Goal: Information Seeking & Learning: Learn about a topic

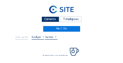
click at [55, 20] on div "Camera's" at bounding box center [50, 20] width 18 height 6
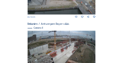
scroll to position [287, 0]
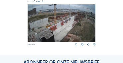
click at [83, 18] on img at bounding box center [62, 23] width 68 height 38
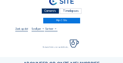
scroll to position [20, 0]
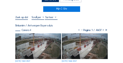
click at [40, 37] on img at bounding box center [38, 46] width 46 height 26
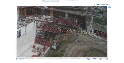
drag, startPoint x: 66, startPoint y: 36, endPoint x: 58, endPoint y: 38, distance: 7.9
click at [58, 38] on img at bounding box center [62, 31] width 90 height 51
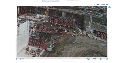
click at [91, 41] on div "Scroll om door de tijd te reizen | Druk op de 'Alt'-knop + scroll om te Zoomen …" at bounding box center [62, 31] width 124 height 63
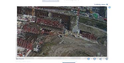
drag, startPoint x: 87, startPoint y: 41, endPoint x: 85, endPoint y: 44, distance: 3.6
click at [85, 44] on img at bounding box center [62, 31] width 90 height 51
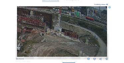
drag, startPoint x: 85, startPoint y: 29, endPoint x: 27, endPoint y: 21, distance: 58.6
click at [26, 20] on img at bounding box center [62, 31] width 90 height 51
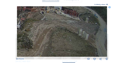
drag, startPoint x: 67, startPoint y: 18, endPoint x: 65, endPoint y: 29, distance: 11.8
click at [66, 13] on img at bounding box center [62, 31] width 90 height 51
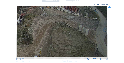
drag, startPoint x: 61, startPoint y: 35, endPoint x: 69, endPoint y: 15, distance: 21.2
click at [68, 14] on img at bounding box center [62, 31] width 90 height 51
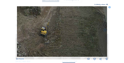
drag, startPoint x: 67, startPoint y: 29, endPoint x: 68, endPoint y: 21, distance: 8.0
click at [68, 21] on img at bounding box center [62, 31] width 90 height 51
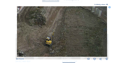
drag, startPoint x: 65, startPoint y: 26, endPoint x: 68, endPoint y: 35, distance: 9.8
click at [71, 39] on img at bounding box center [62, 31] width 90 height 51
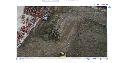
drag, startPoint x: 52, startPoint y: 24, endPoint x: 69, endPoint y: 40, distance: 23.0
click at [68, 39] on img at bounding box center [62, 31] width 90 height 51
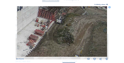
drag, startPoint x: 54, startPoint y: 35, endPoint x: 66, endPoint y: 34, distance: 12.3
click at [66, 34] on img at bounding box center [62, 31] width 90 height 51
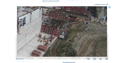
drag, startPoint x: 59, startPoint y: 31, endPoint x: 58, endPoint y: 45, distance: 15.0
click at [58, 45] on img at bounding box center [62, 31] width 90 height 51
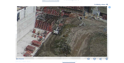
drag, startPoint x: 69, startPoint y: 41, endPoint x: 63, endPoint y: 36, distance: 7.3
click at [63, 36] on img at bounding box center [62, 31] width 90 height 51
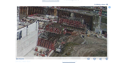
drag, startPoint x: 74, startPoint y: 45, endPoint x: 66, endPoint y: 48, distance: 8.2
click at [75, 59] on div "Fr 10 Oct 2025 14:05" at bounding box center [62, 33] width 92 height 55
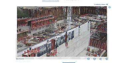
drag, startPoint x: 47, startPoint y: 45, endPoint x: 102, endPoint y: 45, distance: 55.1
click at [102, 45] on img at bounding box center [62, 31] width 90 height 51
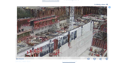
drag, startPoint x: 53, startPoint y: 45, endPoint x: 78, endPoint y: 45, distance: 24.9
click at [78, 45] on img at bounding box center [62, 31] width 90 height 51
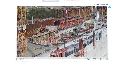
click at [109, 8] on icon at bounding box center [109, 7] width 2 height 2
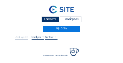
click at [52, 21] on div "Camera's" at bounding box center [50, 20] width 18 height 6
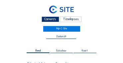
click at [46, 21] on div "Camera's" at bounding box center [50, 20] width 18 height 6
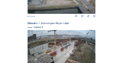
scroll to position [274, 0]
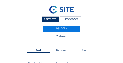
click at [53, 21] on div "Camera's" at bounding box center [50, 20] width 18 height 6
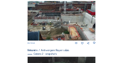
scroll to position [73, 0]
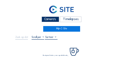
click at [43, 19] on div "Camera's" at bounding box center [50, 20] width 18 height 6
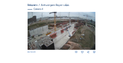
scroll to position [280, 0]
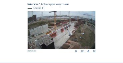
click at [70, 31] on img at bounding box center [62, 30] width 68 height 38
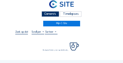
scroll to position [13, 0]
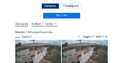
click at [38, 42] on img at bounding box center [38, 53] width 46 height 26
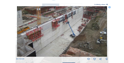
click at [109, 7] on icon at bounding box center [109, 7] width 2 height 2
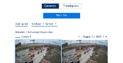
scroll to position [6, 0]
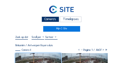
click at [51, 19] on div "Camera's" at bounding box center [50, 20] width 18 height 6
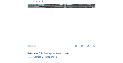
scroll to position [66, 0]
